Goal: Find specific page/section: Find specific page/section

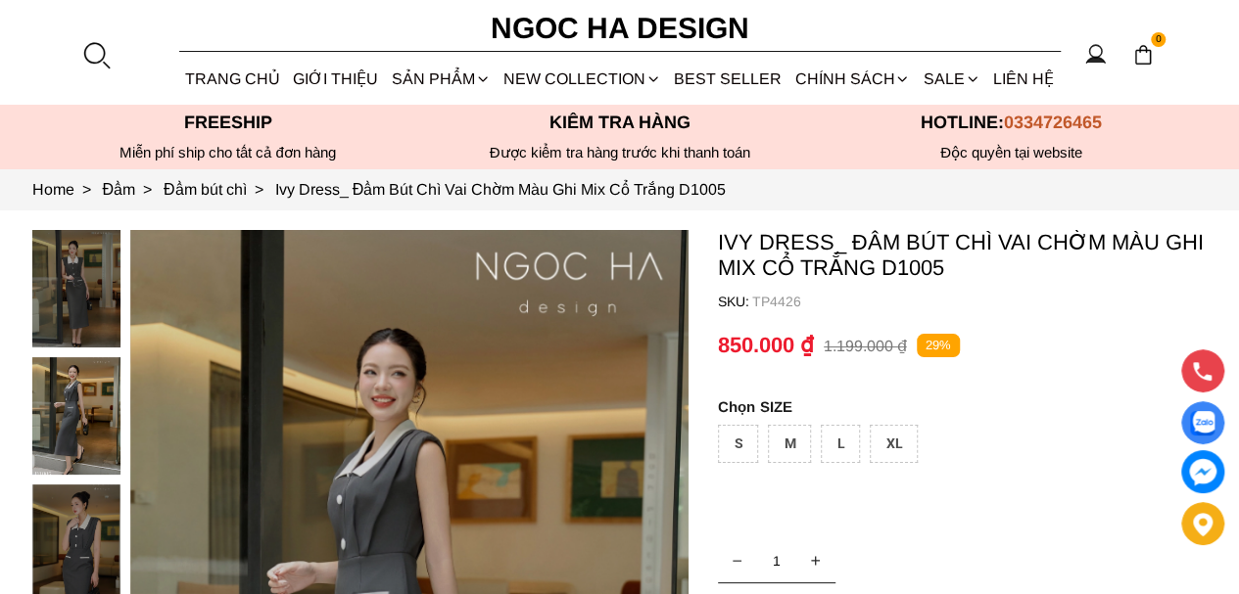
click at [95, 59] on div at bounding box center [95, 54] width 29 height 29
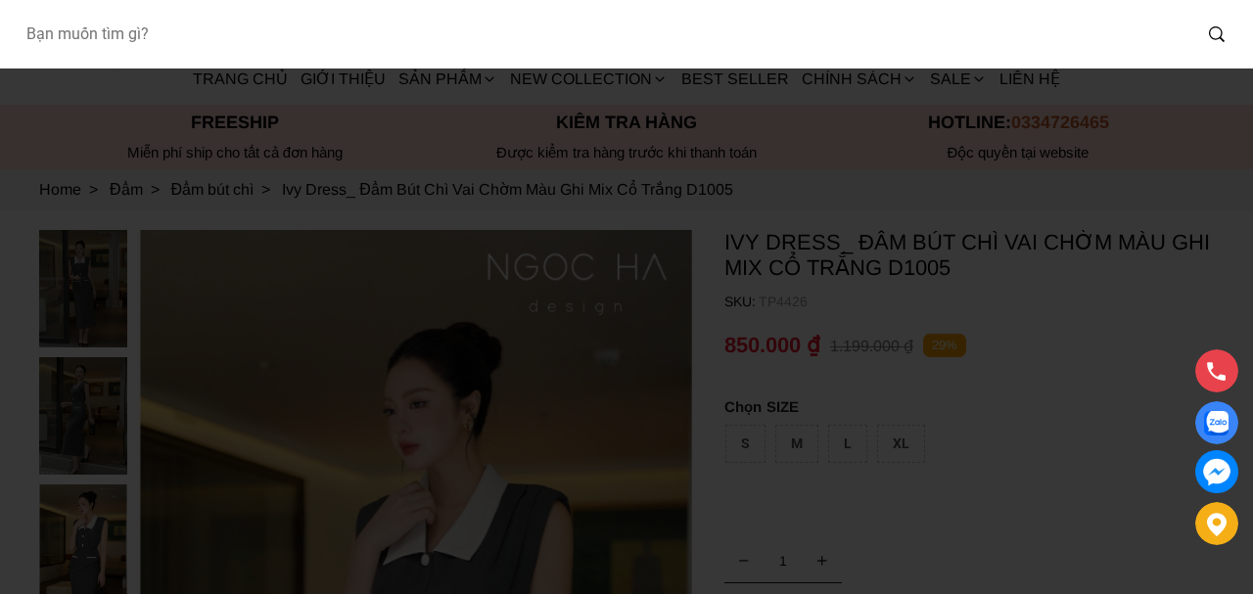
click at [128, 40] on input "Input search Bạn muốn tìm gì?" at bounding box center [600, 34] width 1181 height 45
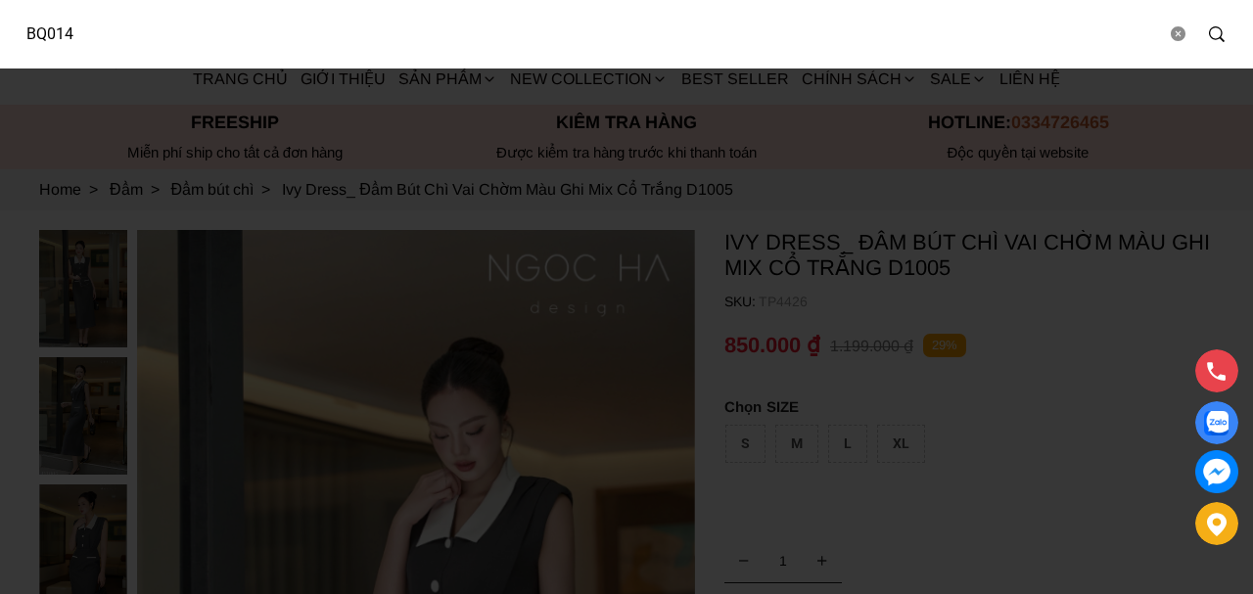
type input "BQ014"
